Goal: Task Accomplishment & Management: Manage account settings

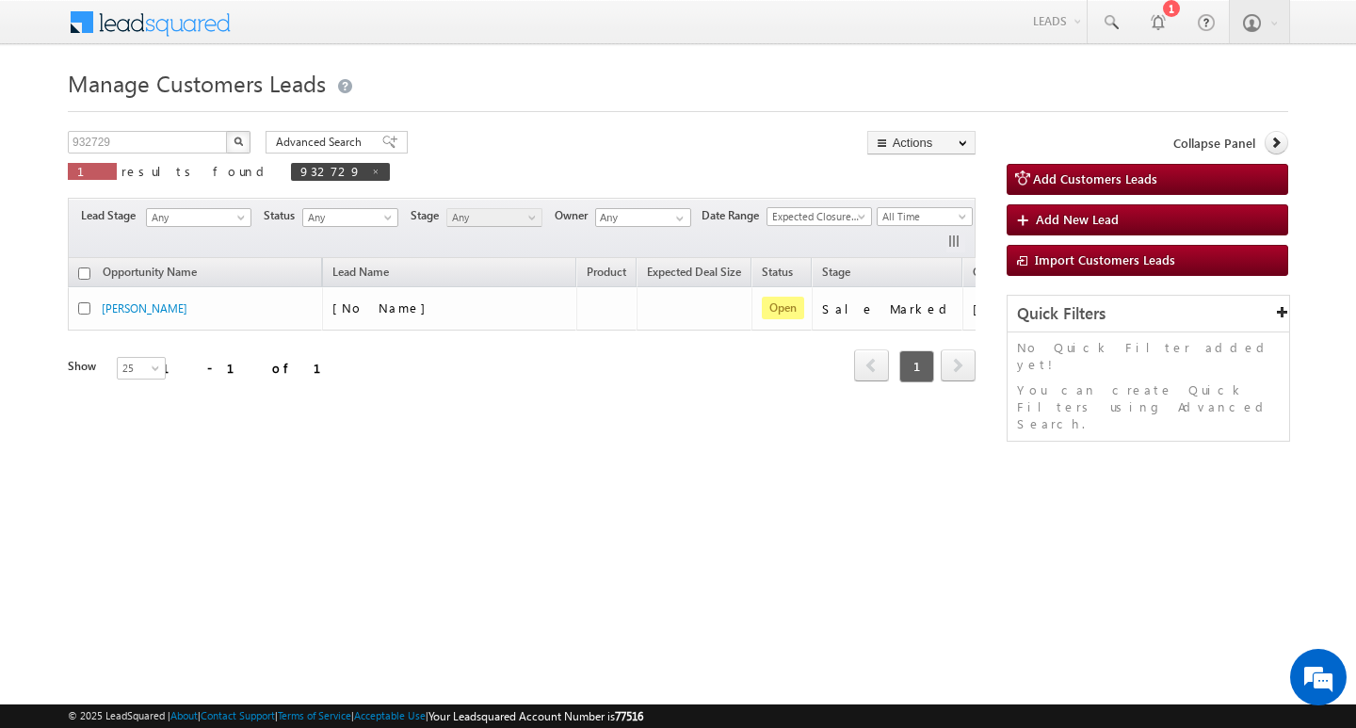
scroll to position [0, 76]
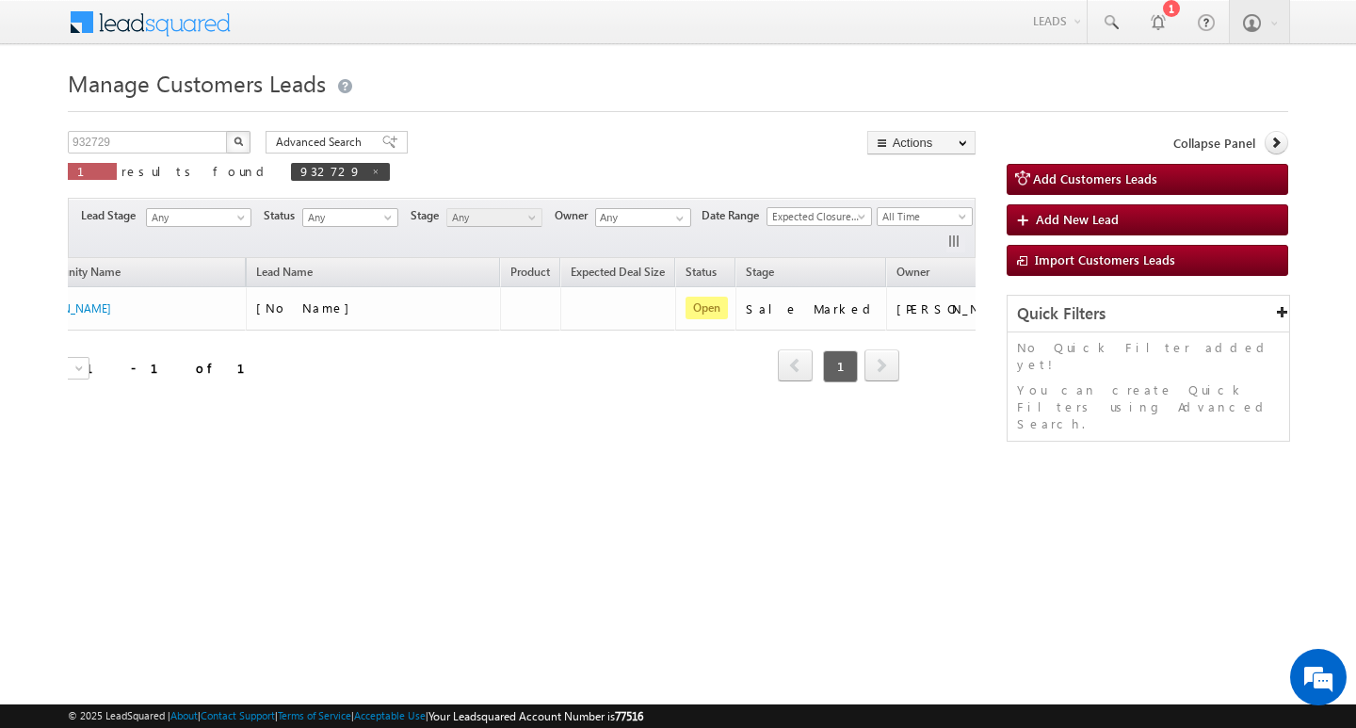
click at [681, 581] on html "Menu Kajal Tiwari sitar a10@k serve .co.i" at bounding box center [678, 290] width 1356 height 581
click at [175, 142] on input "932729" at bounding box center [148, 142] width 161 height 23
type input "Search Customers Leads"
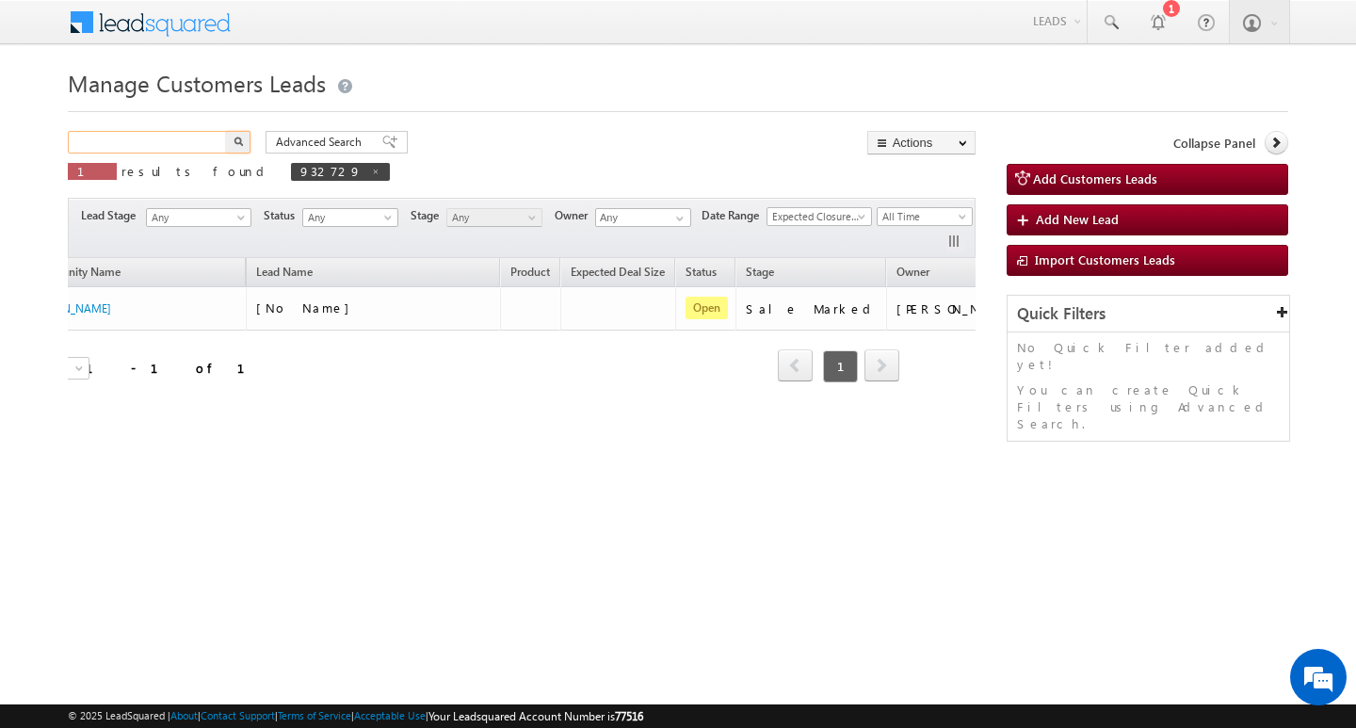
click at [118, 137] on input "text" at bounding box center [148, 142] width 161 height 23
paste input "936041"
type input "936041"
click at [226, 131] on button "button" at bounding box center [238, 142] width 24 height 23
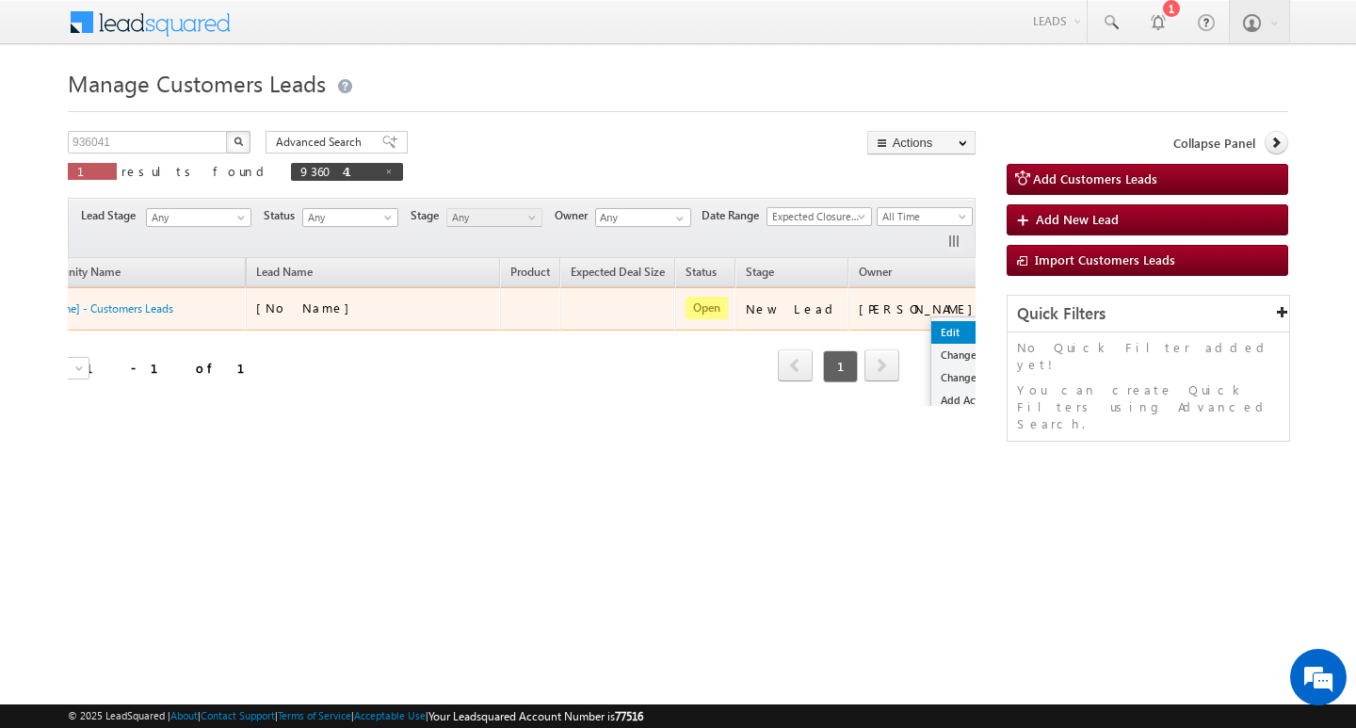
click at [931, 321] on link "Edit" at bounding box center [978, 332] width 94 height 23
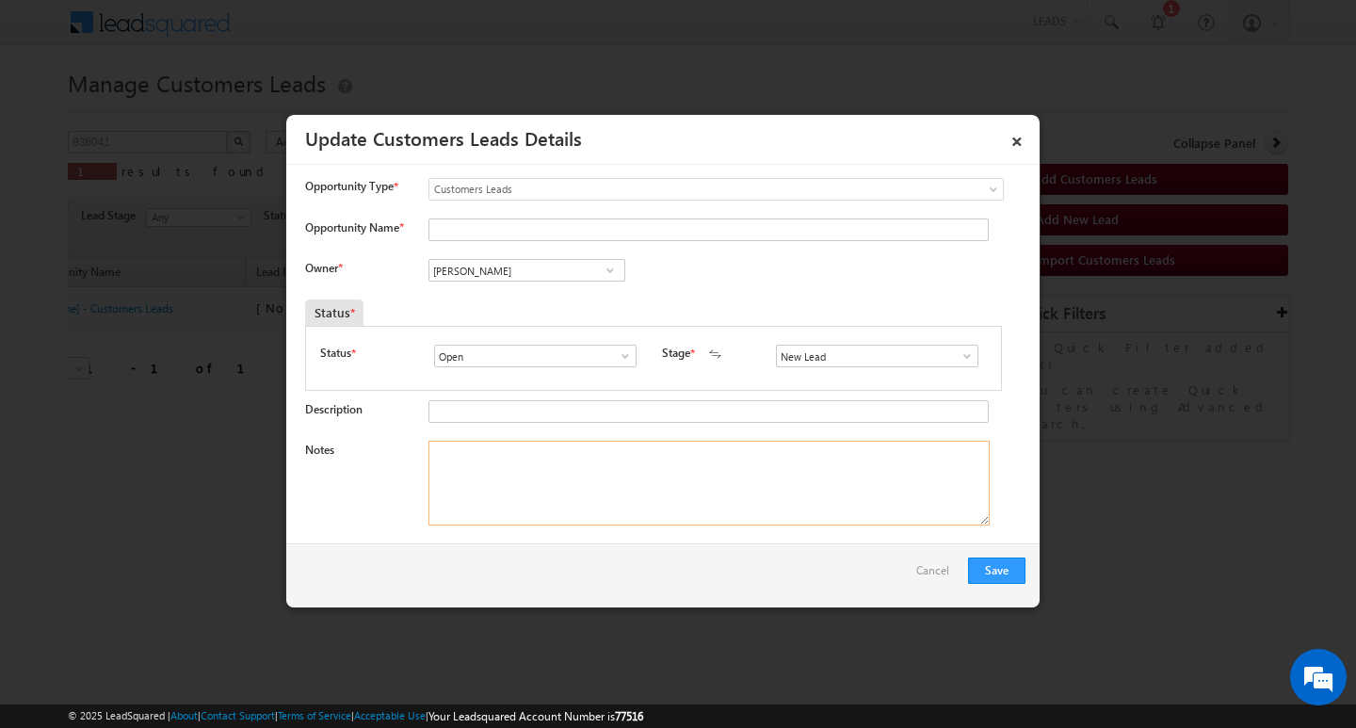
click at [742, 498] on textarea "Notes" at bounding box center [708, 483] width 561 height 85
click at [958, 360] on span at bounding box center [967, 355] width 19 height 15
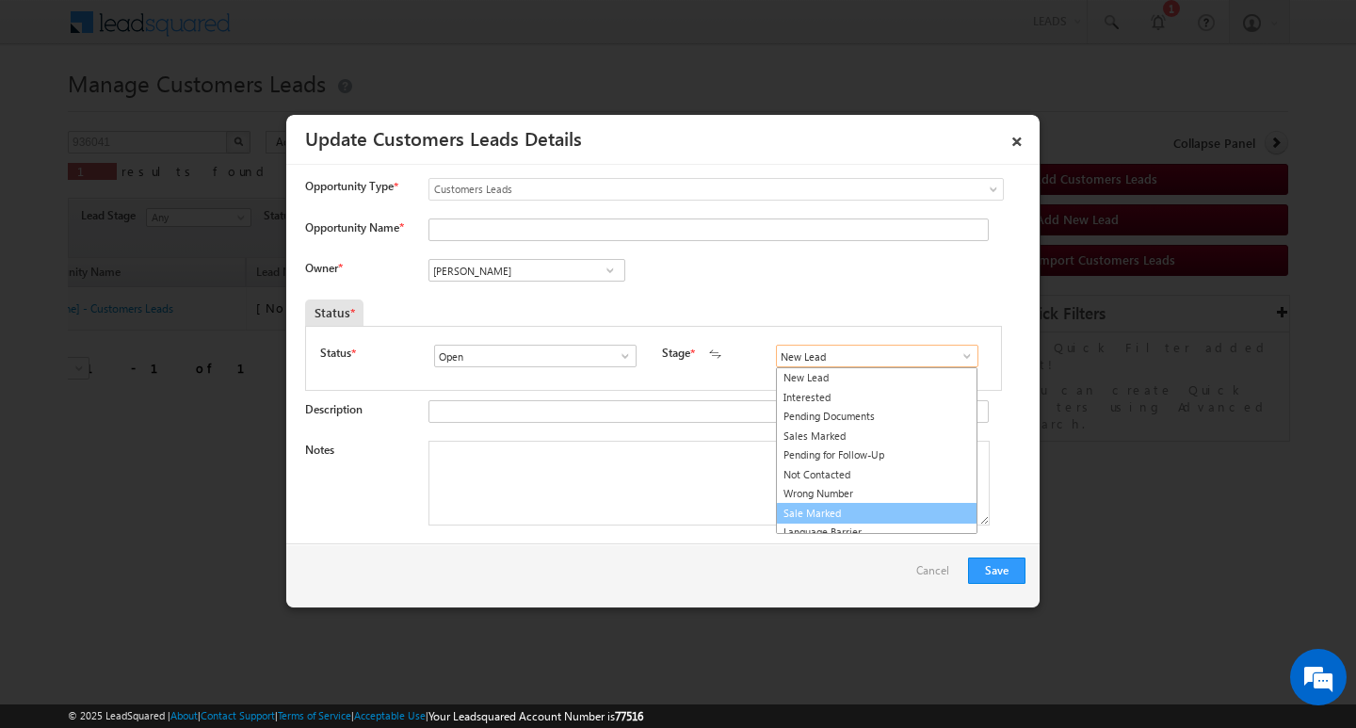
click at [910, 510] on link "Sale Marked" at bounding box center [877, 514] width 202 height 22
type input "Sale Marked"
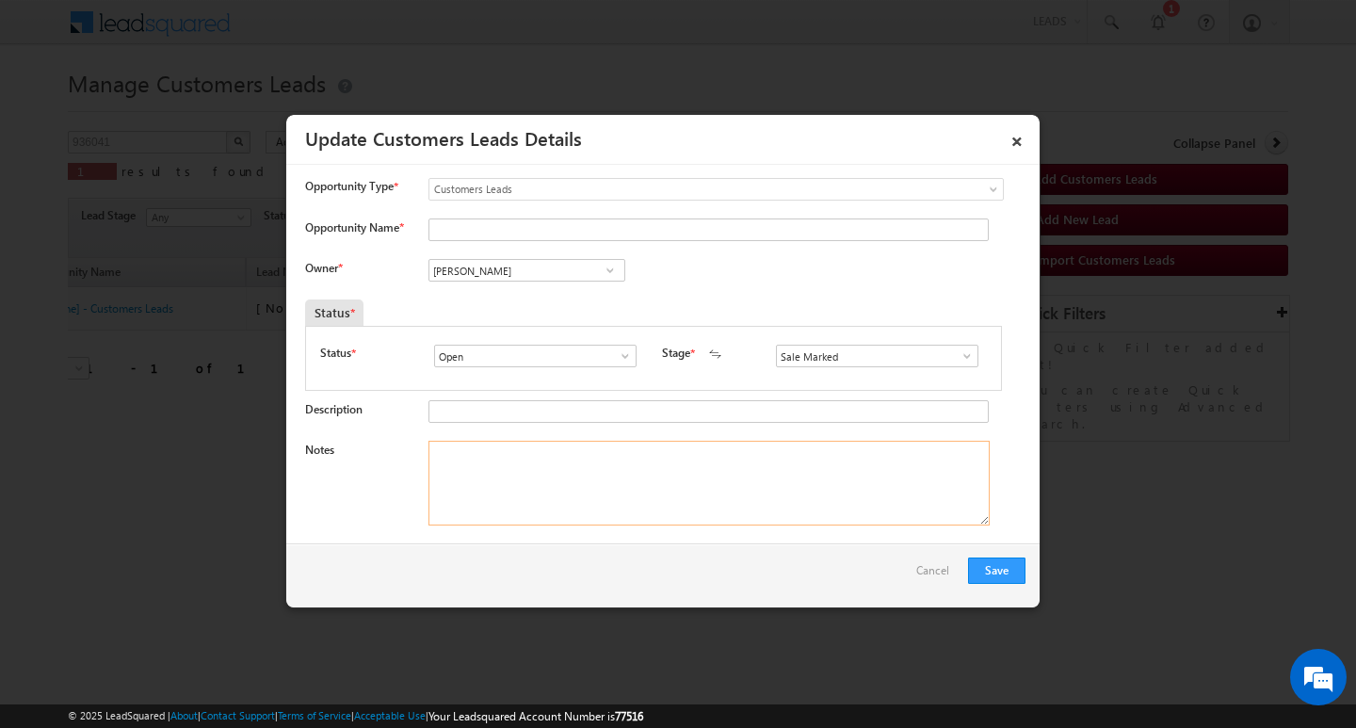
drag, startPoint x: 767, startPoint y: 505, endPoint x: 578, endPoint y: 326, distance: 260.4
click at [761, 500] on textarea "Notes" at bounding box center [708, 483] width 561 height 85
click at [538, 262] on input "[PERSON_NAME]" at bounding box center [526, 270] width 197 height 23
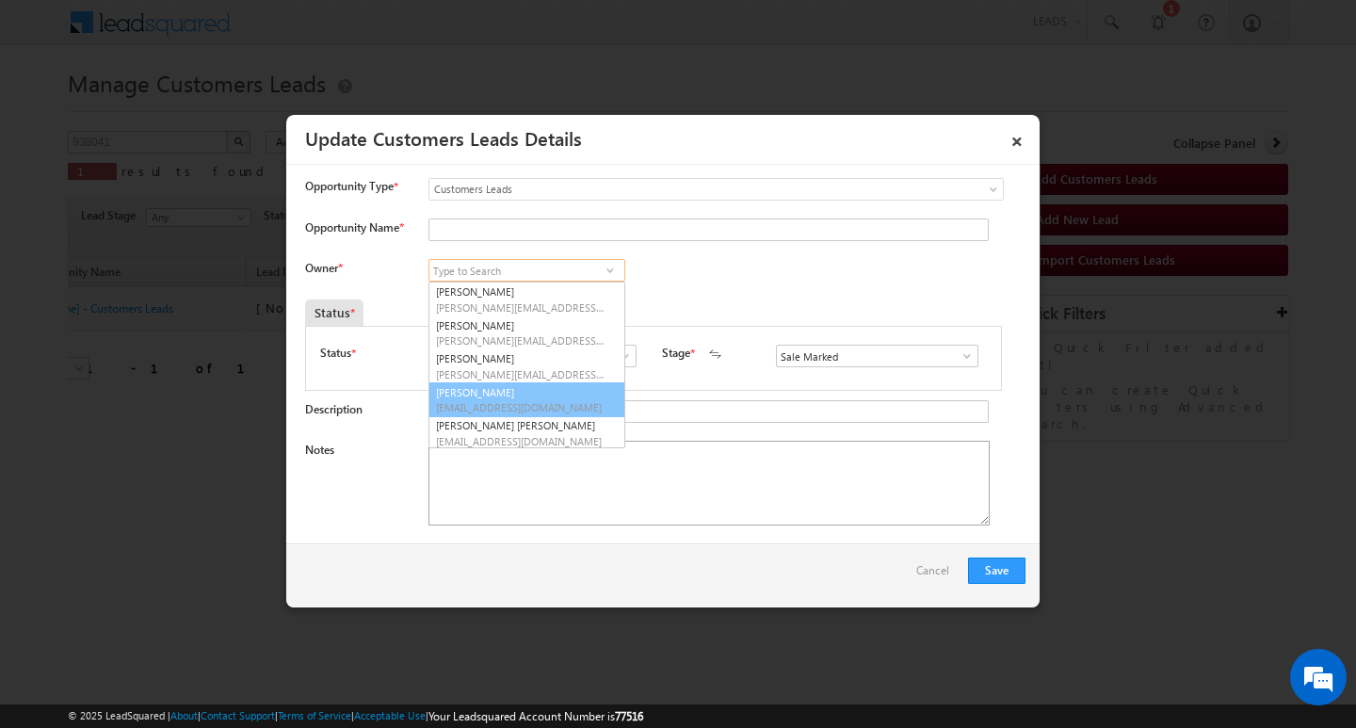
scroll to position [72, 0]
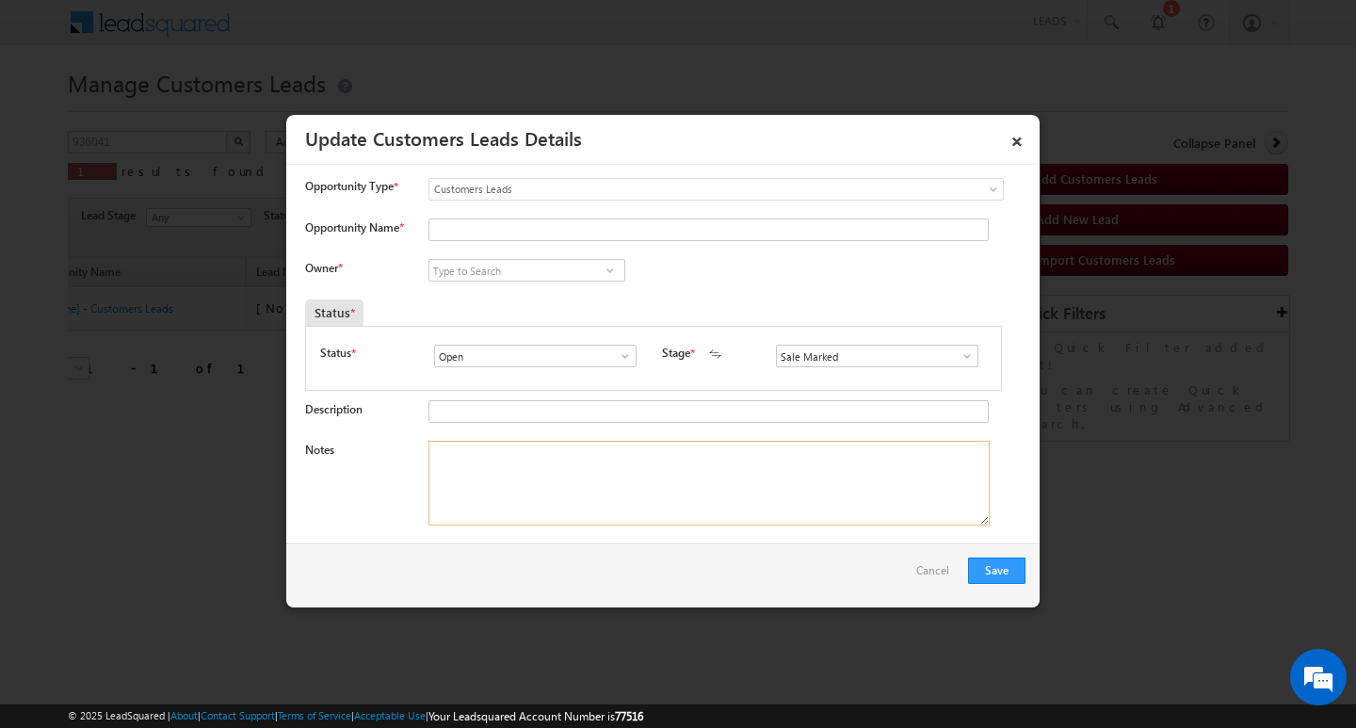
click at [633, 490] on textarea "Notes" at bounding box center [708, 483] width 561 height 85
click at [636, 444] on textarea "Notes" at bounding box center [708, 483] width 561 height 85
click at [631, 460] on textarea "Notes" at bounding box center [708, 483] width 561 height 85
paste textarea "2/ LAKH Customer required top-up loan address [GEOGRAPHIC_DATA]"
type textarea "2/ LAKH Customer required top-up loan address [GEOGRAPHIC_DATA]"
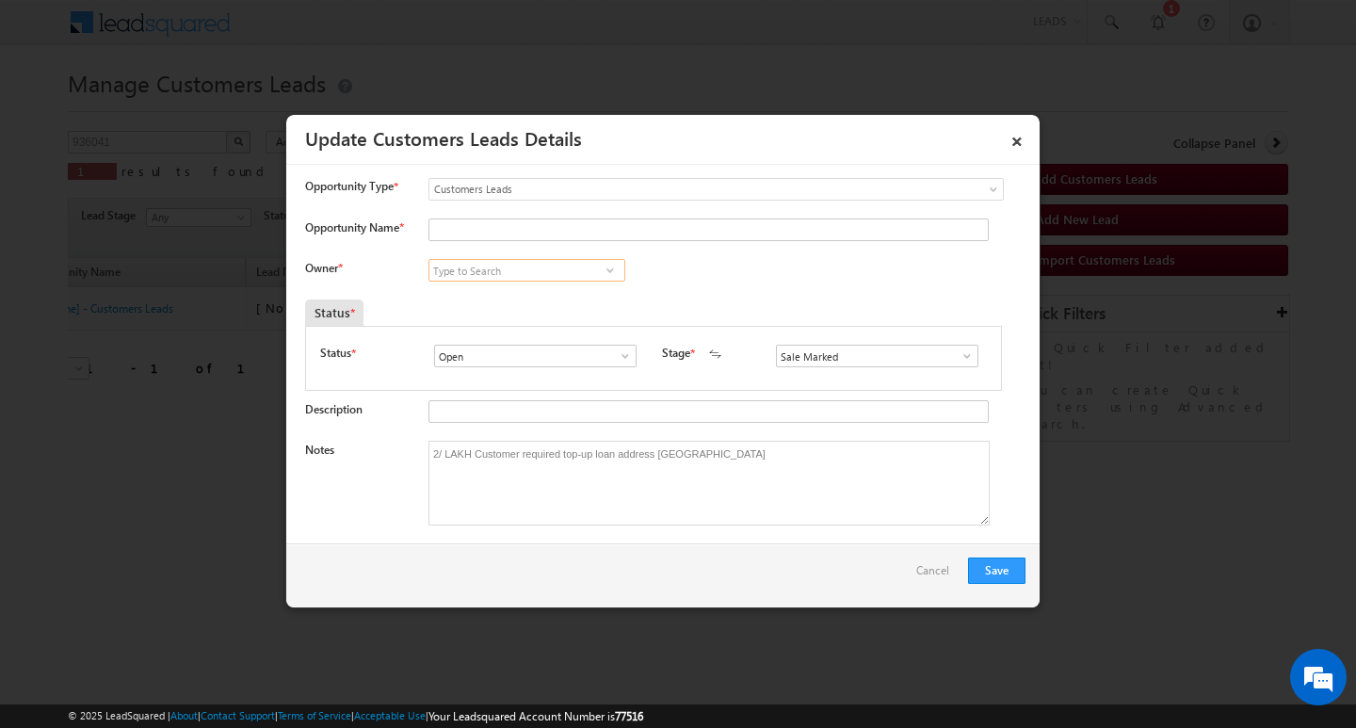
click at [540, 261] on input at bounding box center [526, 270] width 197 height 23
click at [512, 260] on input at bounding box center [526, 270] width 197 height 23
paste input "[PERSON_NAME]"
click at [549, 290] on link "[PERSON_NAME] Tiwari [EMAIL_ADDRESS][DOMAIN_NAME]" at bounding box center [526, 300] width 197 height 36
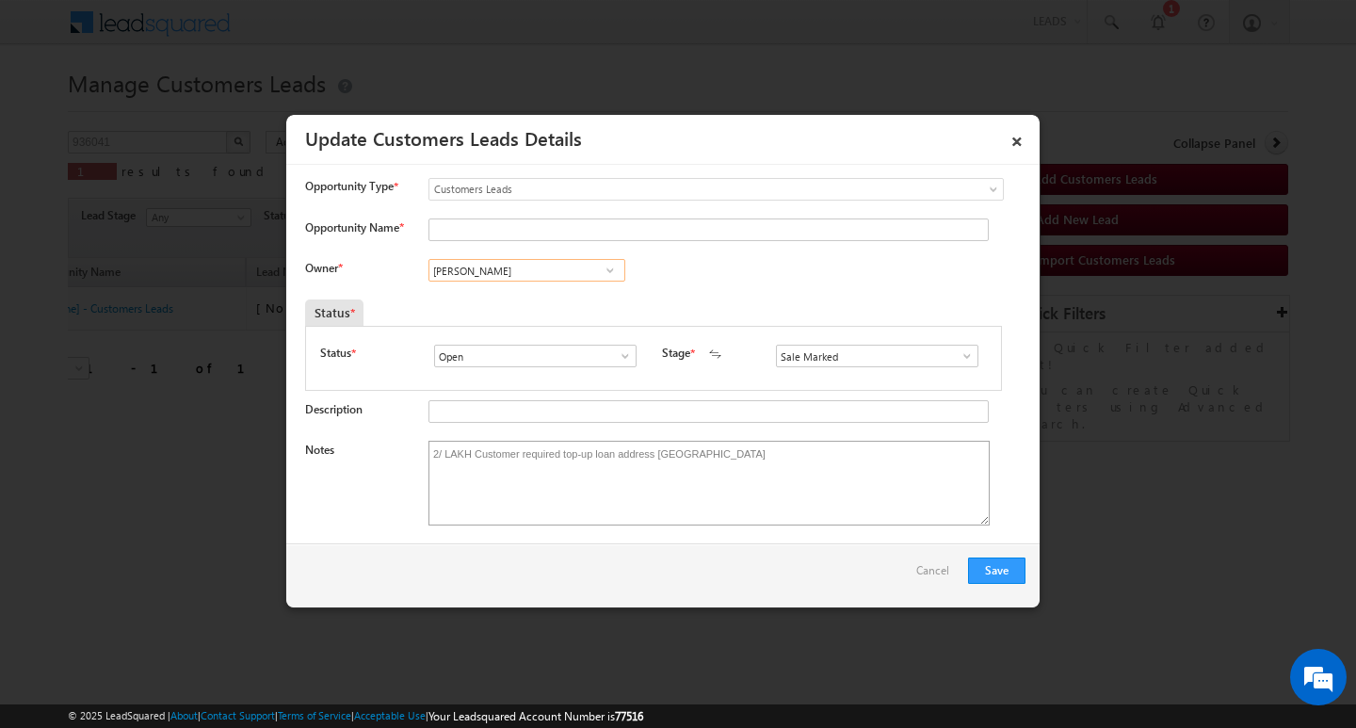
type input "[PERSON_NAME]"
click at [667, 503] on textarea "2/ LAKH Customer required top-up loan address [GEOGRAPHIC_DATA]" at bounding box center [708, 483] width 561 height 85
click at [549, 215] on div "Opportunity Type * Select any Activity Bank Mitra Leads Builders Leads Customer…" at bounding box center [665, 198] width 720 height 40
click at [544, 224] on input "Opportunity Name *" at bounding box center [708, 229] width 560 height 23
type input "G"
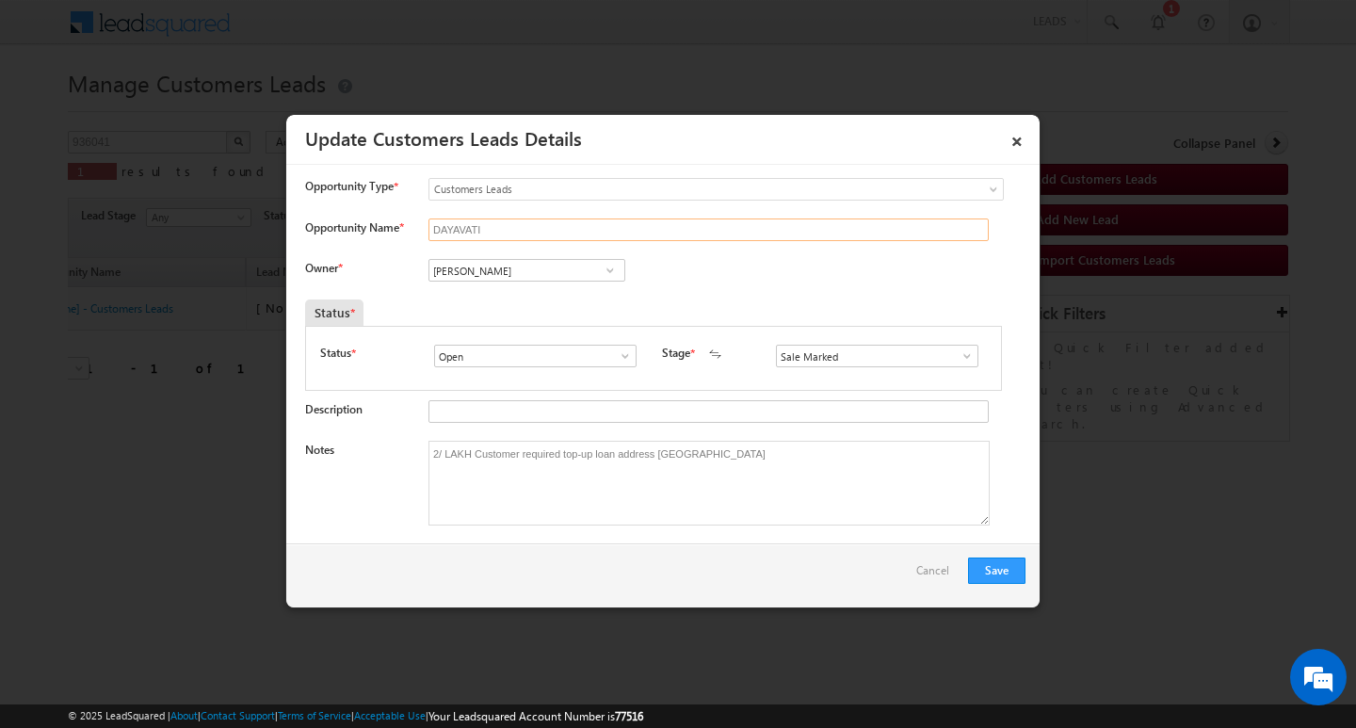
type input "DAYAVATI"
click at [1009, 564] on button "Save" at bounding box center [996, 570] width 57 height 26
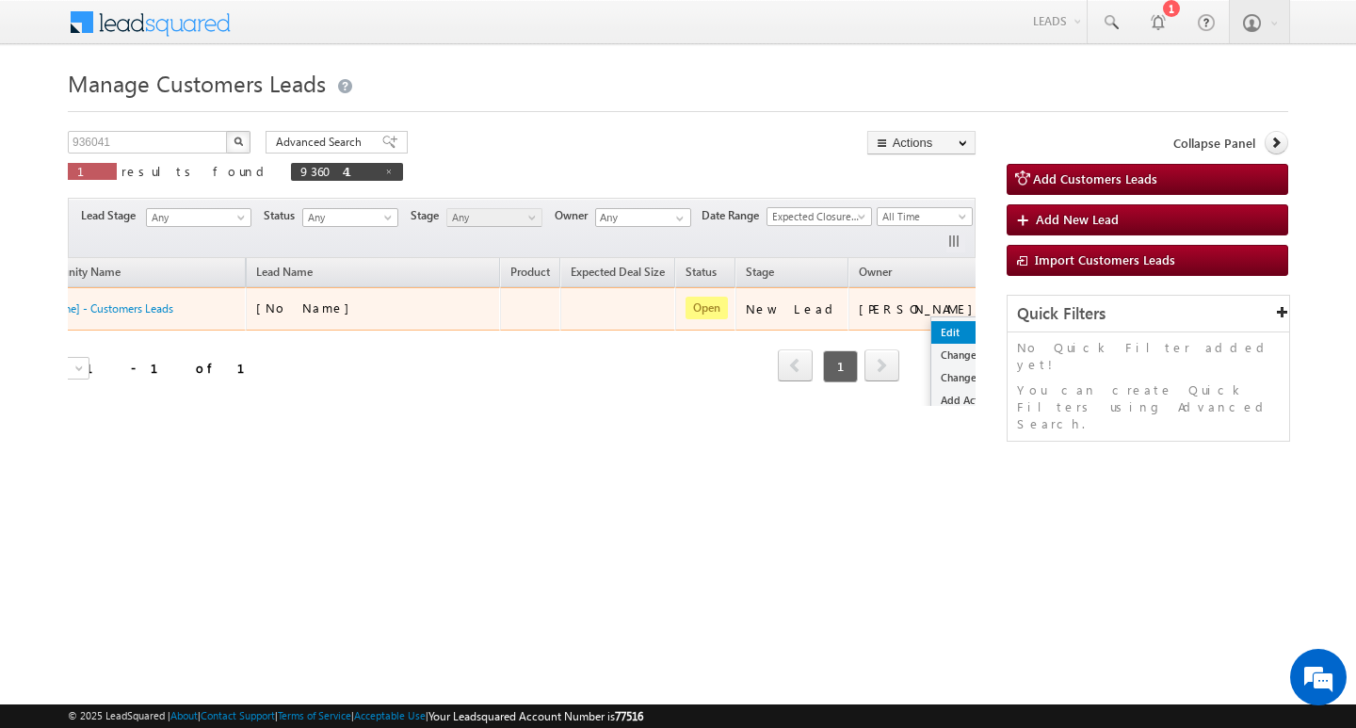
click at [931, 331] on link "Edit" at bounding box center [978, 332] width 94 height 23
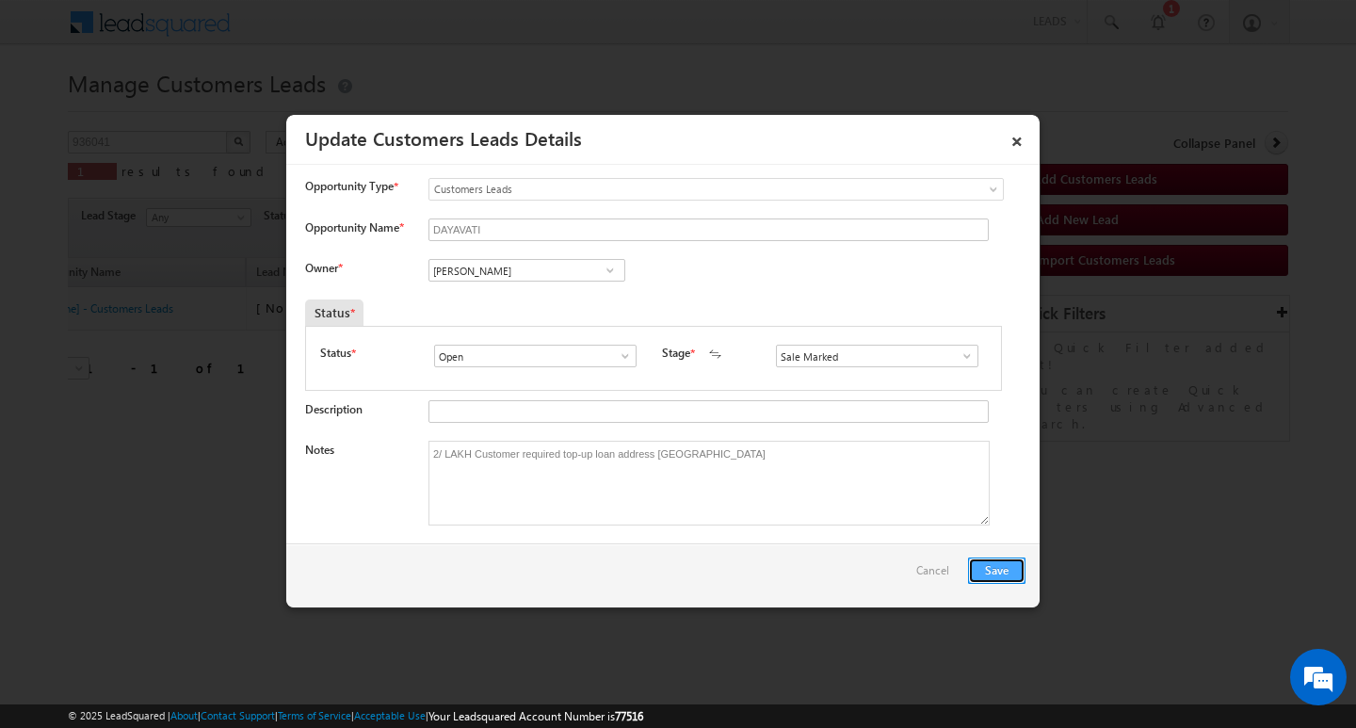
click at [1003, 575] on button "Save" at bounding box center [996, 570] width 57 height 26
